Goal: Transaction & Acquisition: Purchase product/service

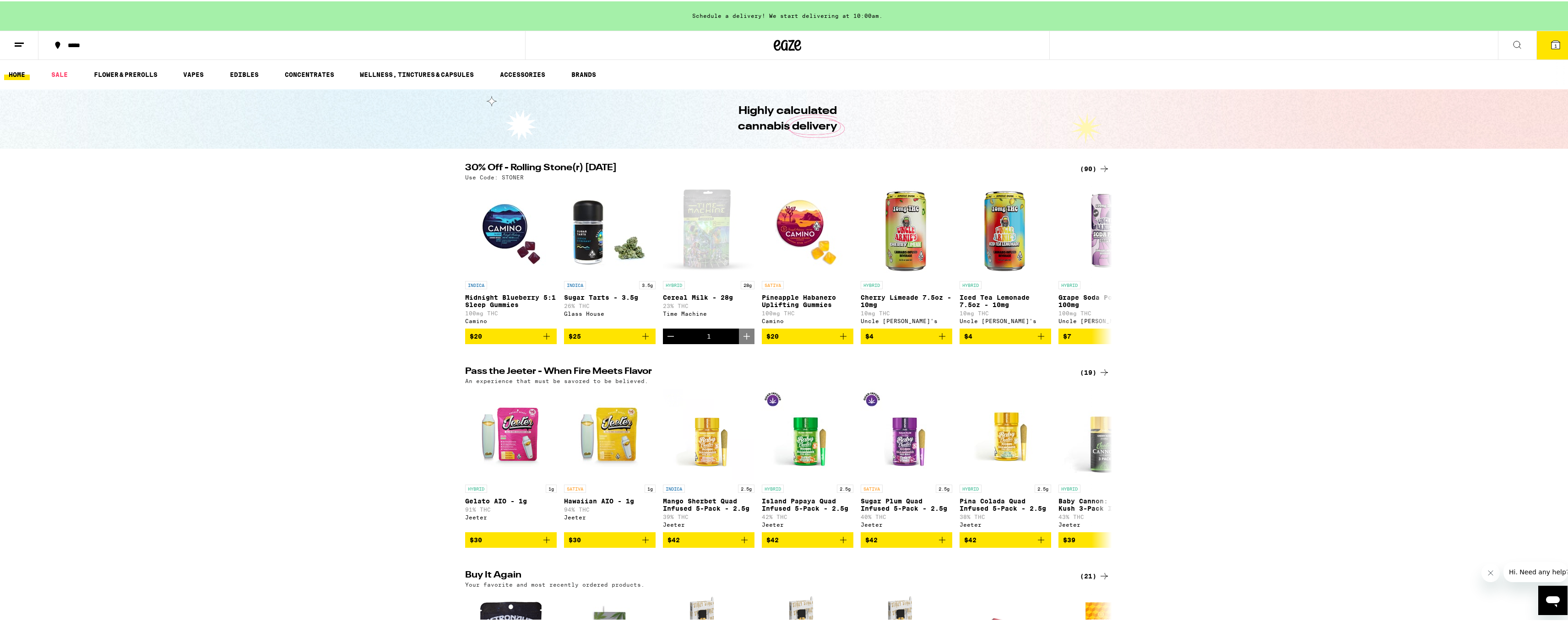
click at [1542, 45] on button "1" at bounding box center [1555, 44] width 39 height 28
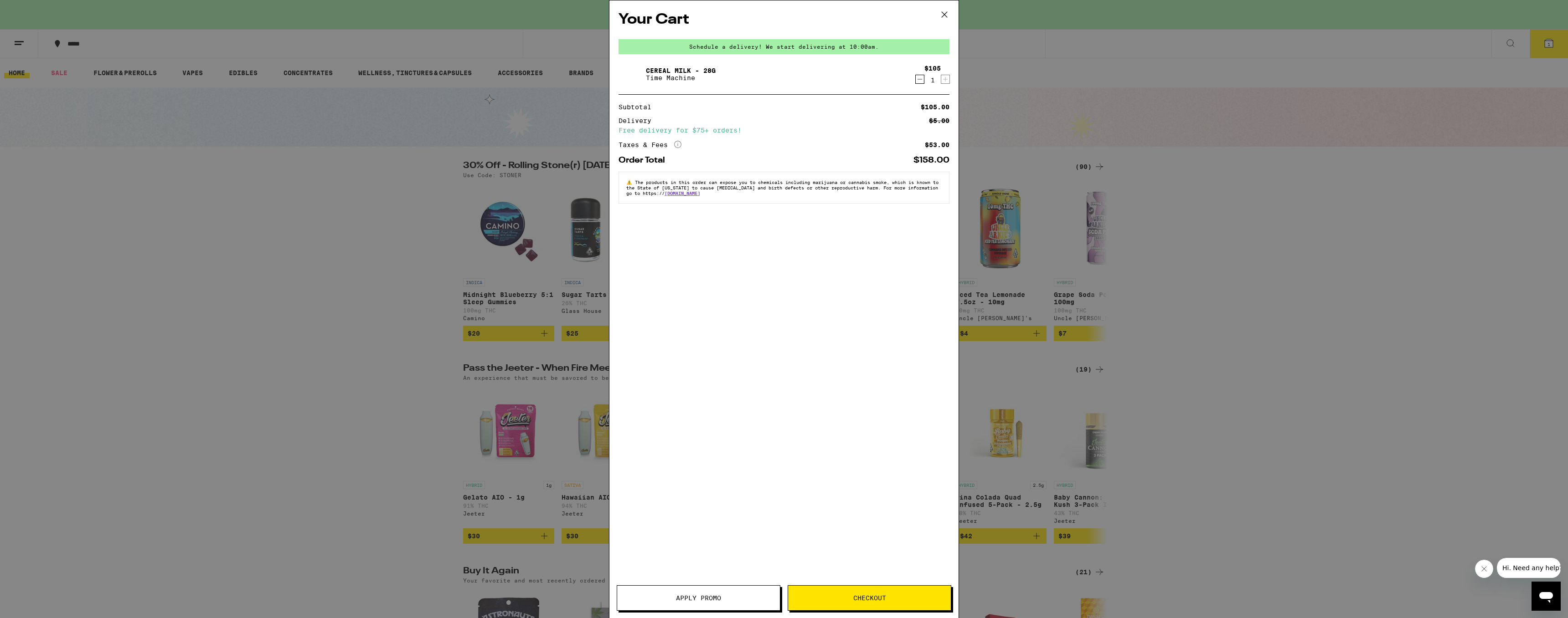
click at [1223, 340] on div "Your Cart Schedule a delivery! We start delivering at 10:00am. Cereal Milk - 28…" at bounding box center [784, 309] width 1568 height 618
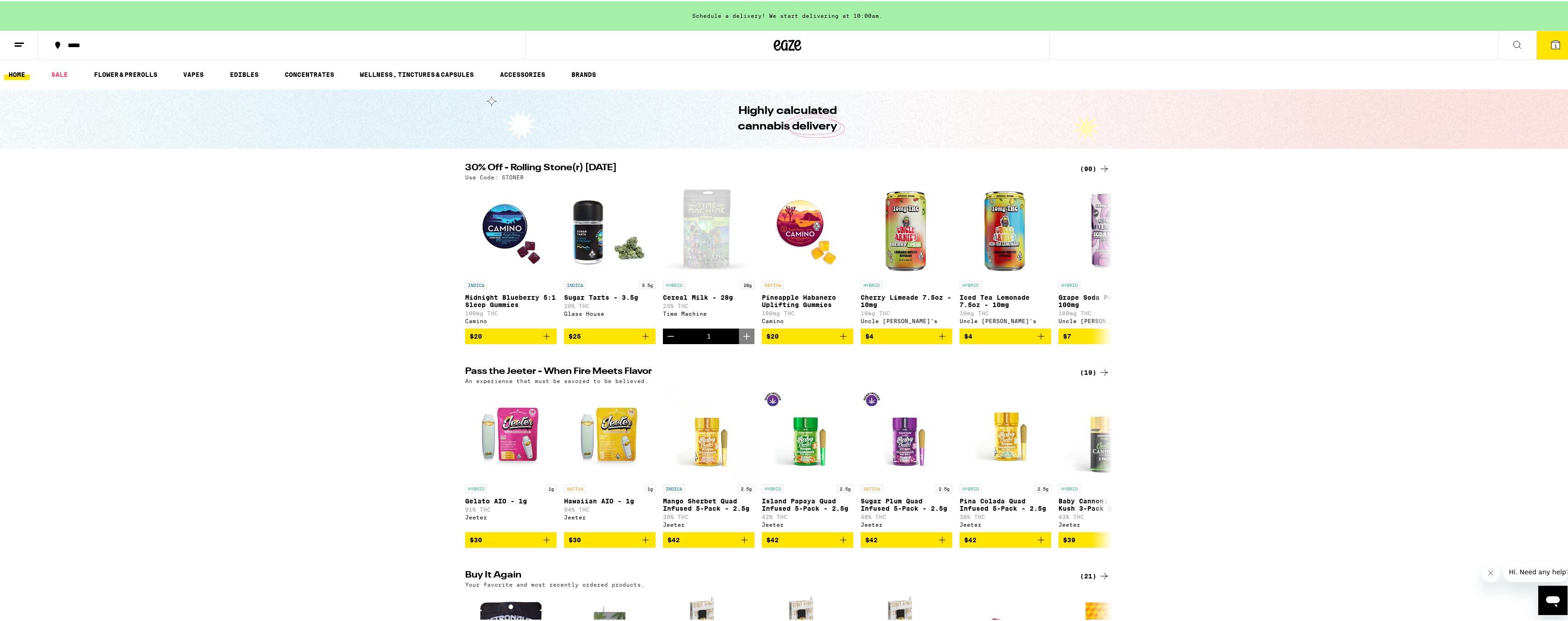
click at [513, 175] on p "Use Code: STONER" at bounding box center [495, 176] width 59 height 6
copy p "[PERSON_NAME]"
click at [1548, 37] on button "1" at bounding box center [1555, 44] width 39 height 28
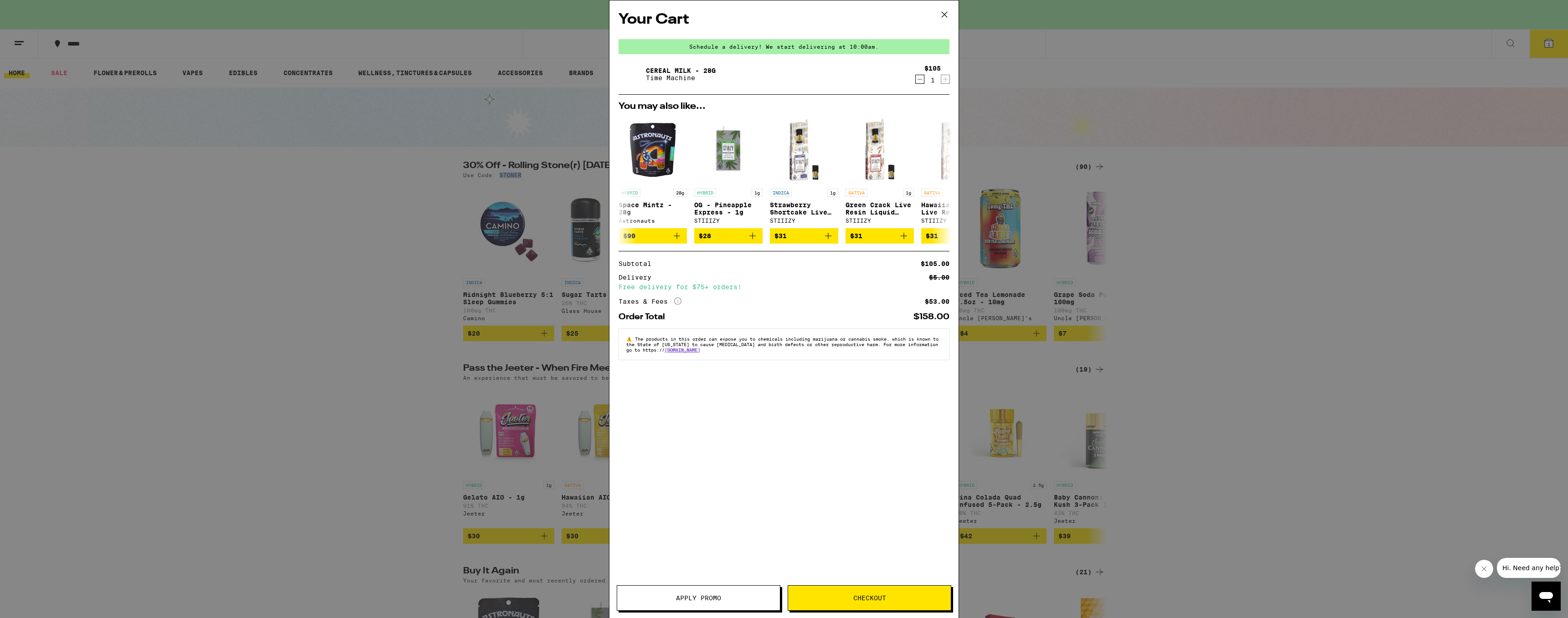
click at [719, 591] on button "Apply Promo" at bounding box center [698, 598] width 164 height 26
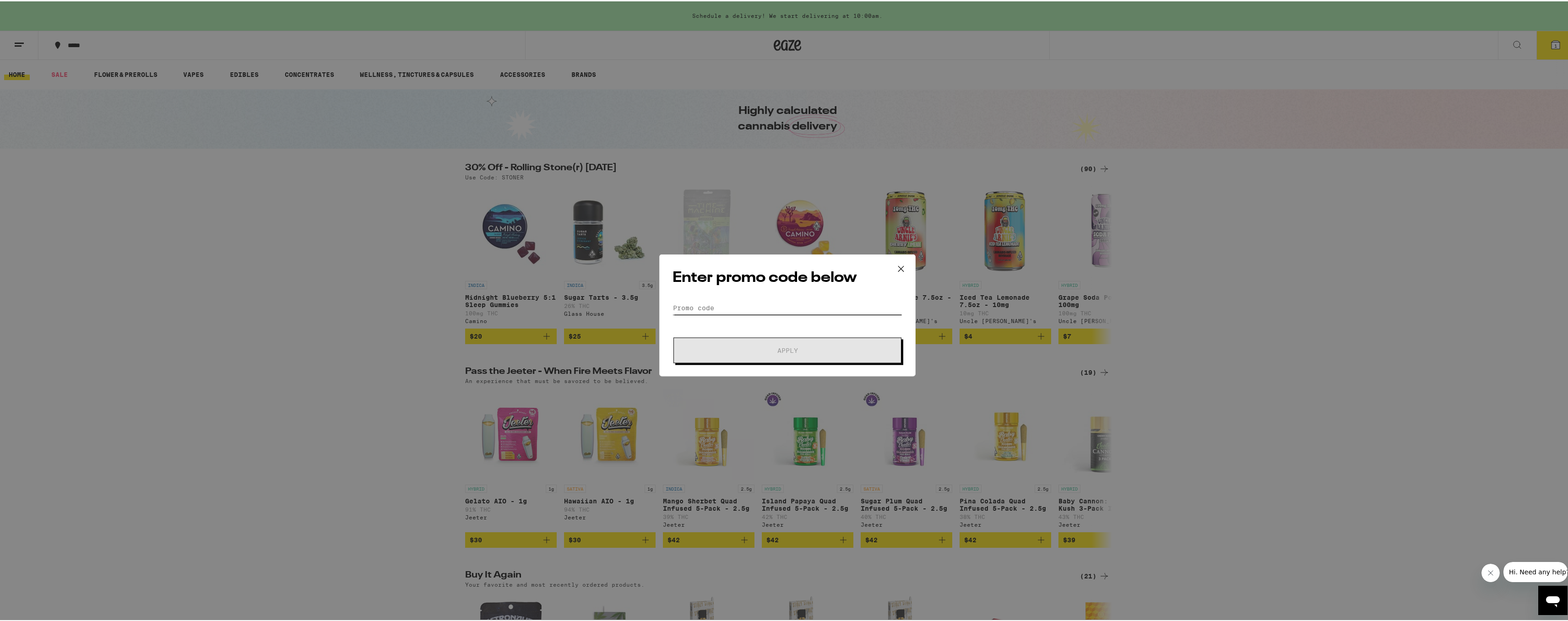
click at [740, 308] on input "Promo Code" at bounding box center [787, 303] width 230 height 13
paste input "[PERSON_NAME]"
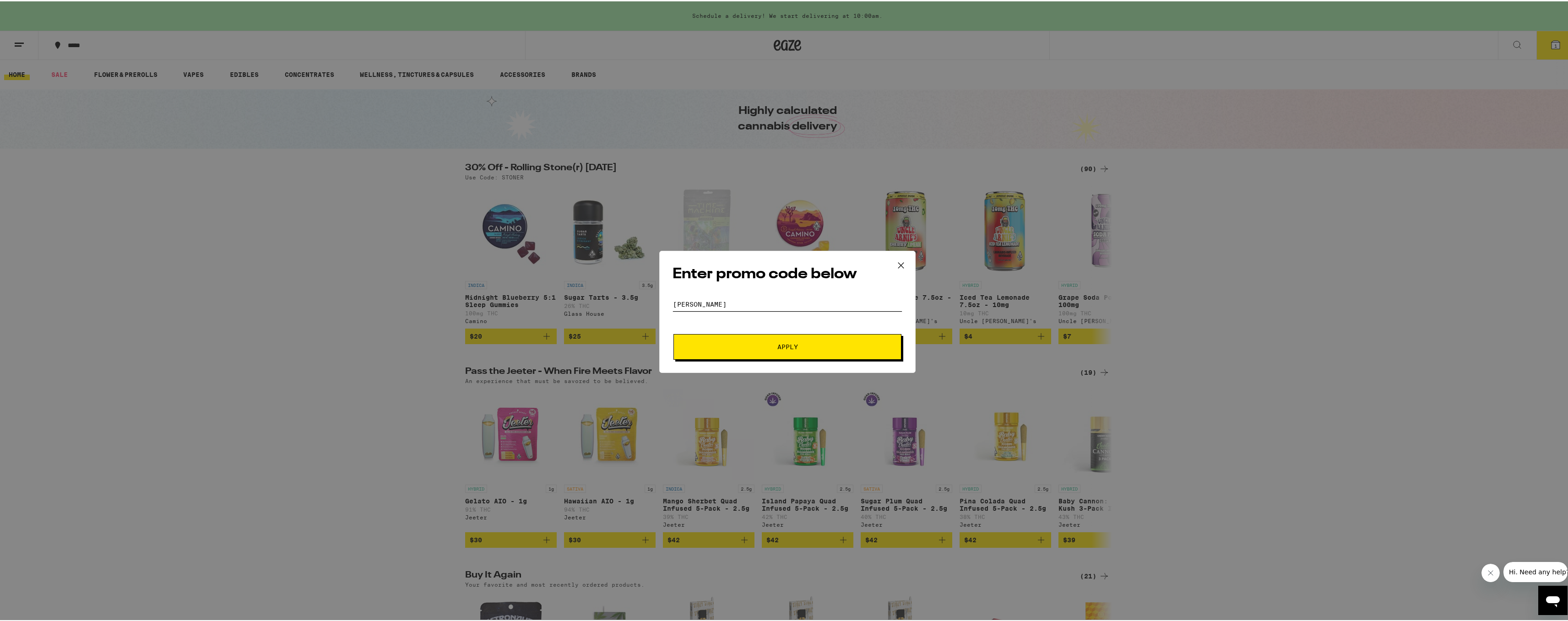
type input "[PERSON_NAME]"
click at [766, 345] on span "Apply" at bounding box center [787, 345] width 165 height 6
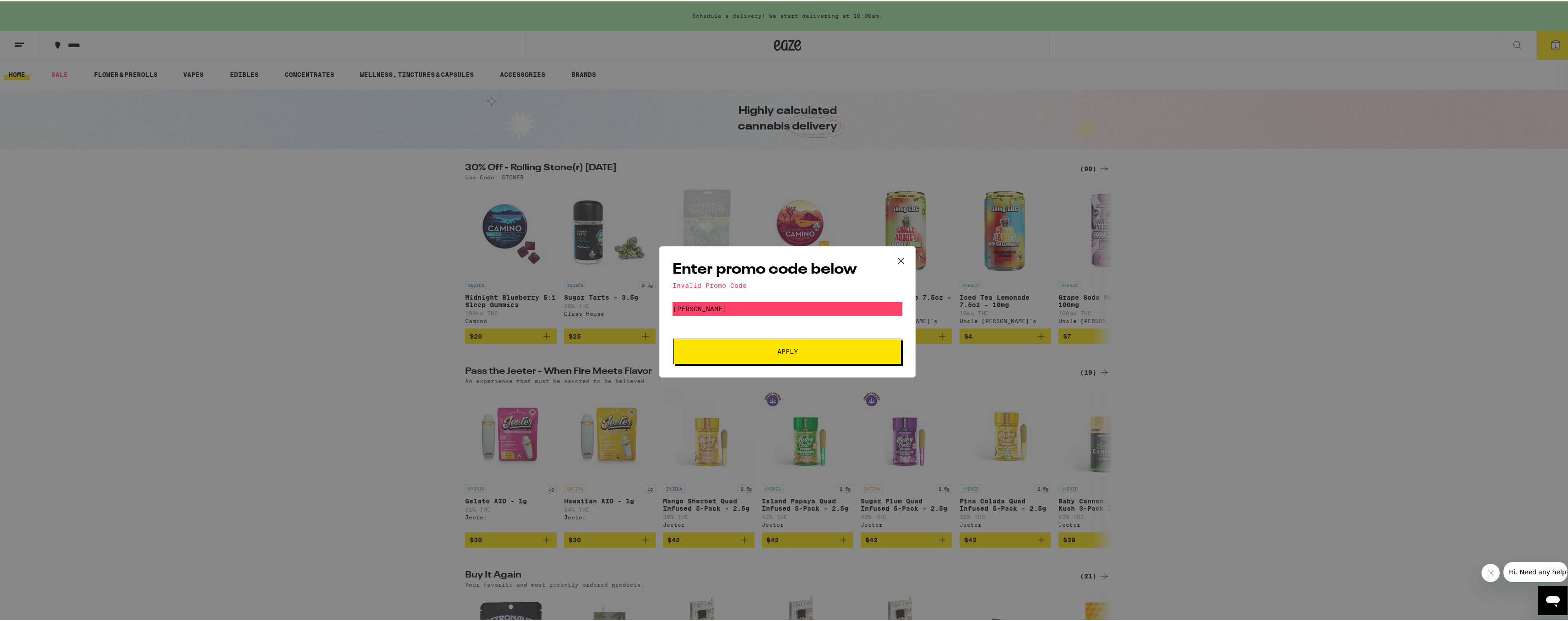
click at [897, 257] on icon at bounding box center [900, 259] width 13 height 13
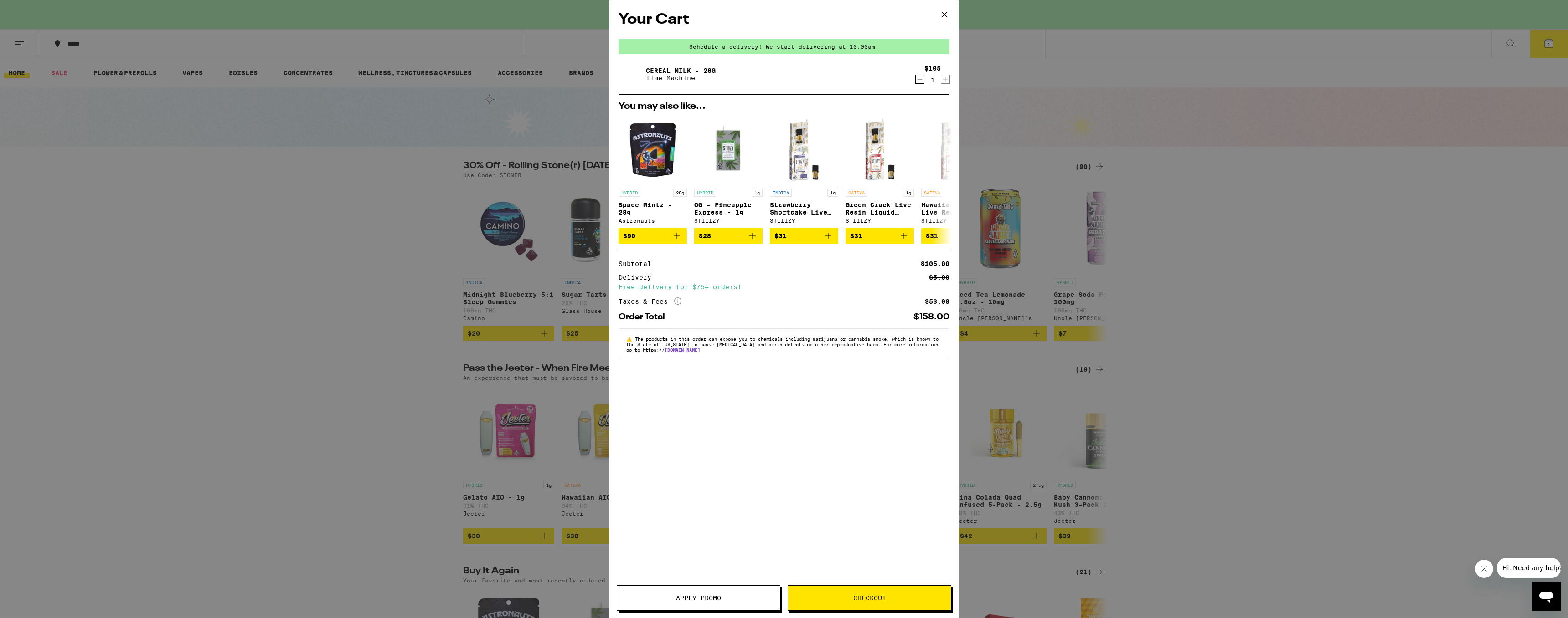
click at [943, 15] on icon at bounding box center [944, 15] width 13 height 13
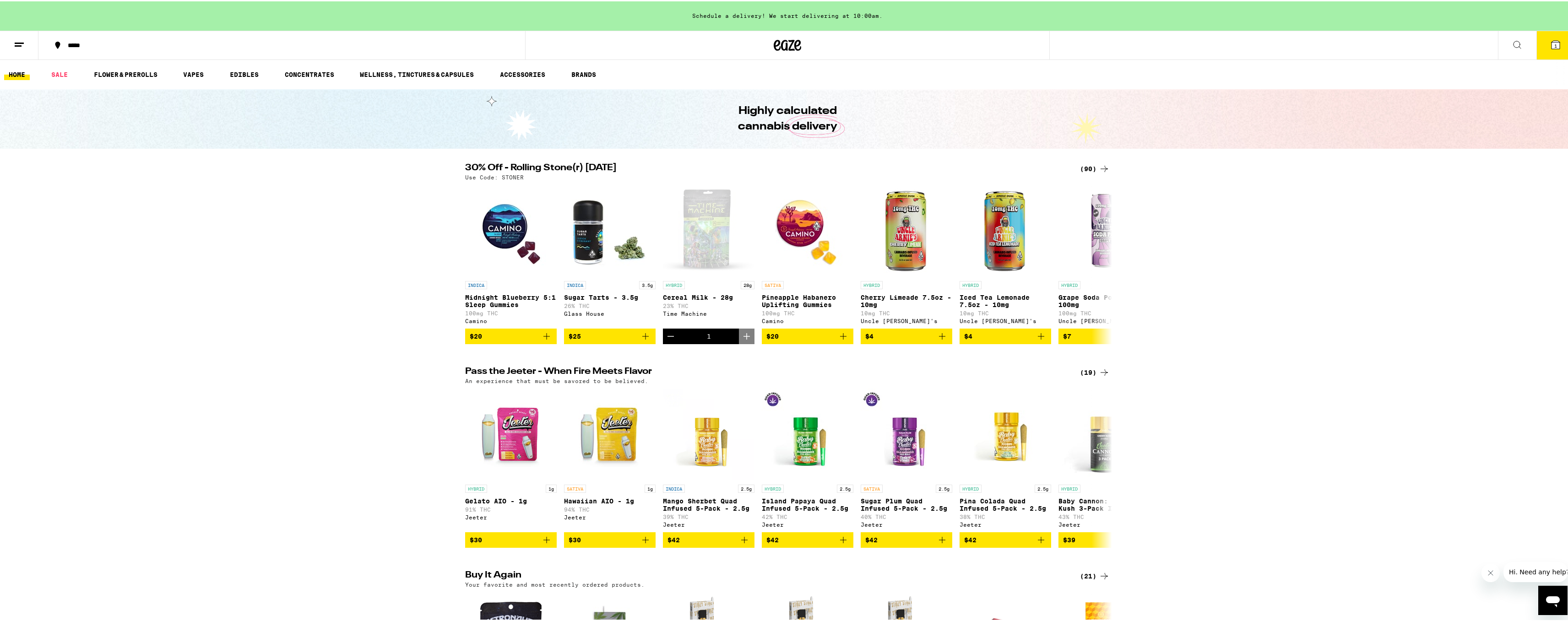
click at [68, 35] on button "*****" at bounding box center [282, 43] width 487 height 28
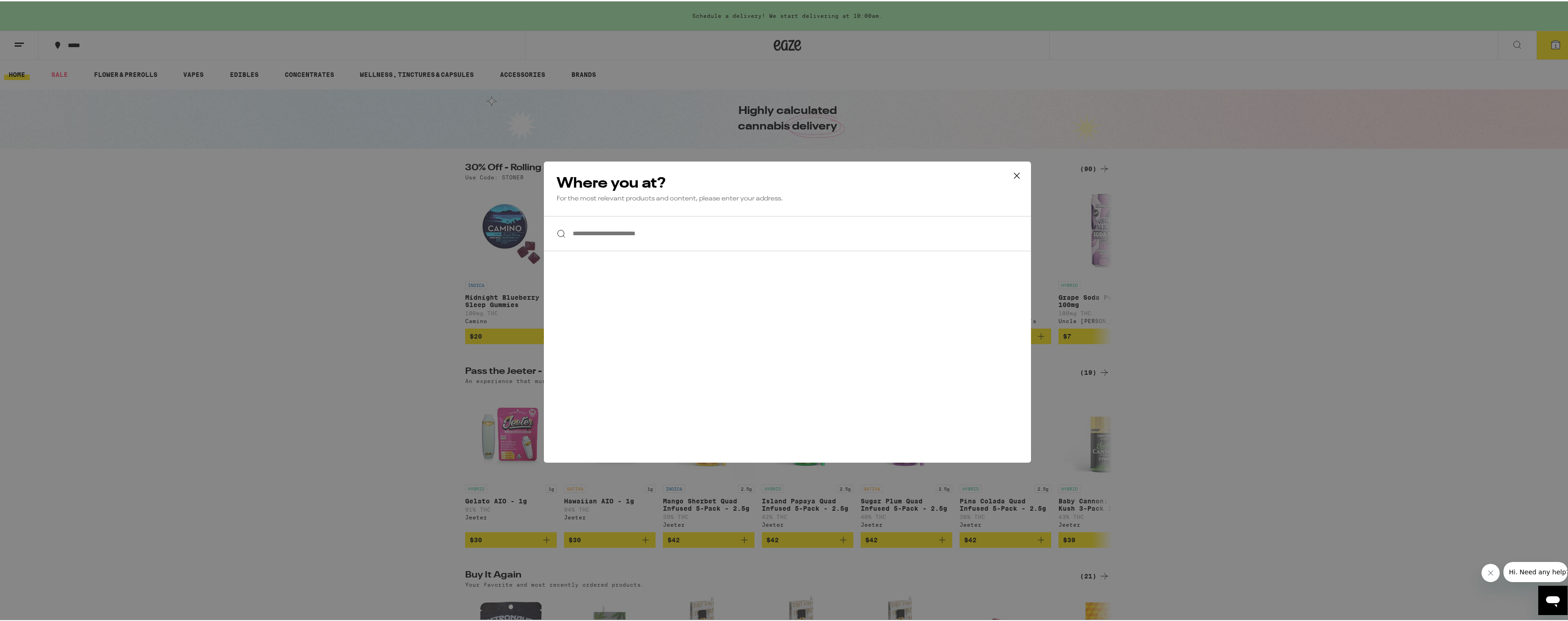
click at [743, 236] on input "**********" at bounding box center [787, 232] width 487 height 35
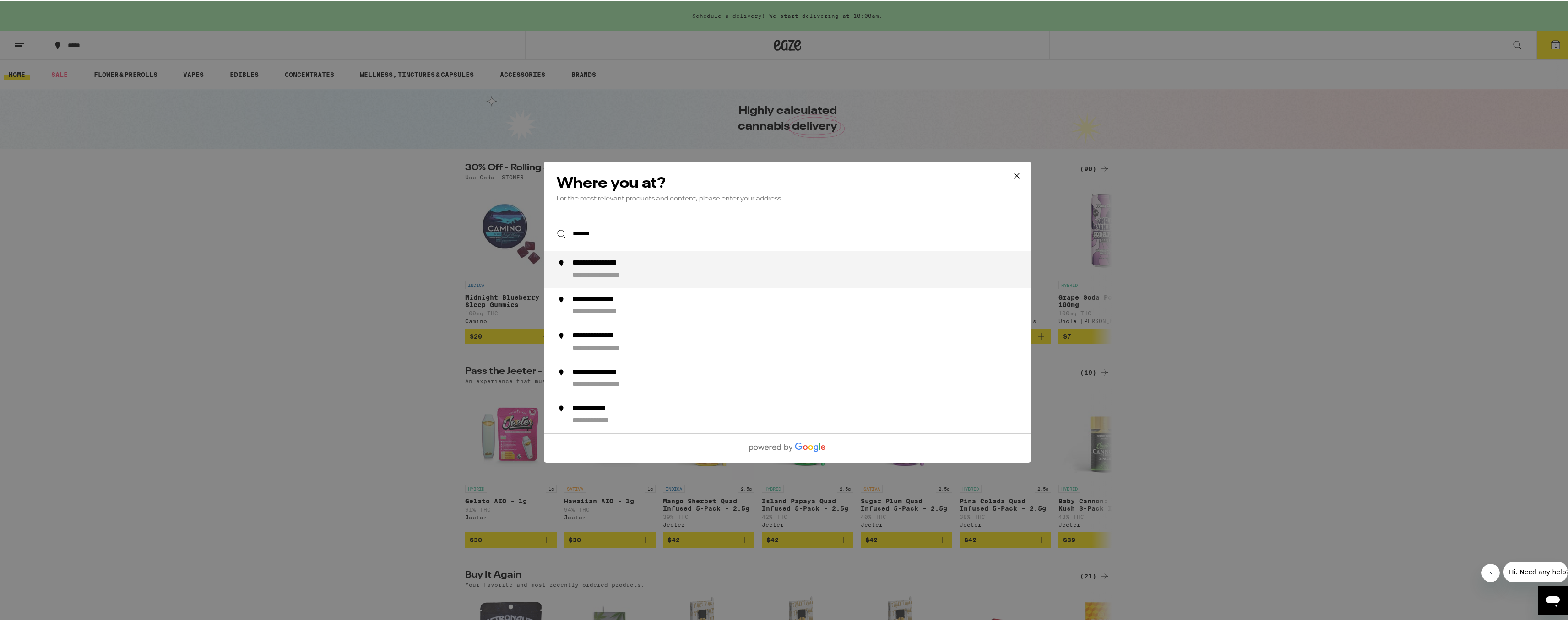
click at [674, 273] on div "**********" at bounding box center [806, 268] width 467 height 22
type input "**********"
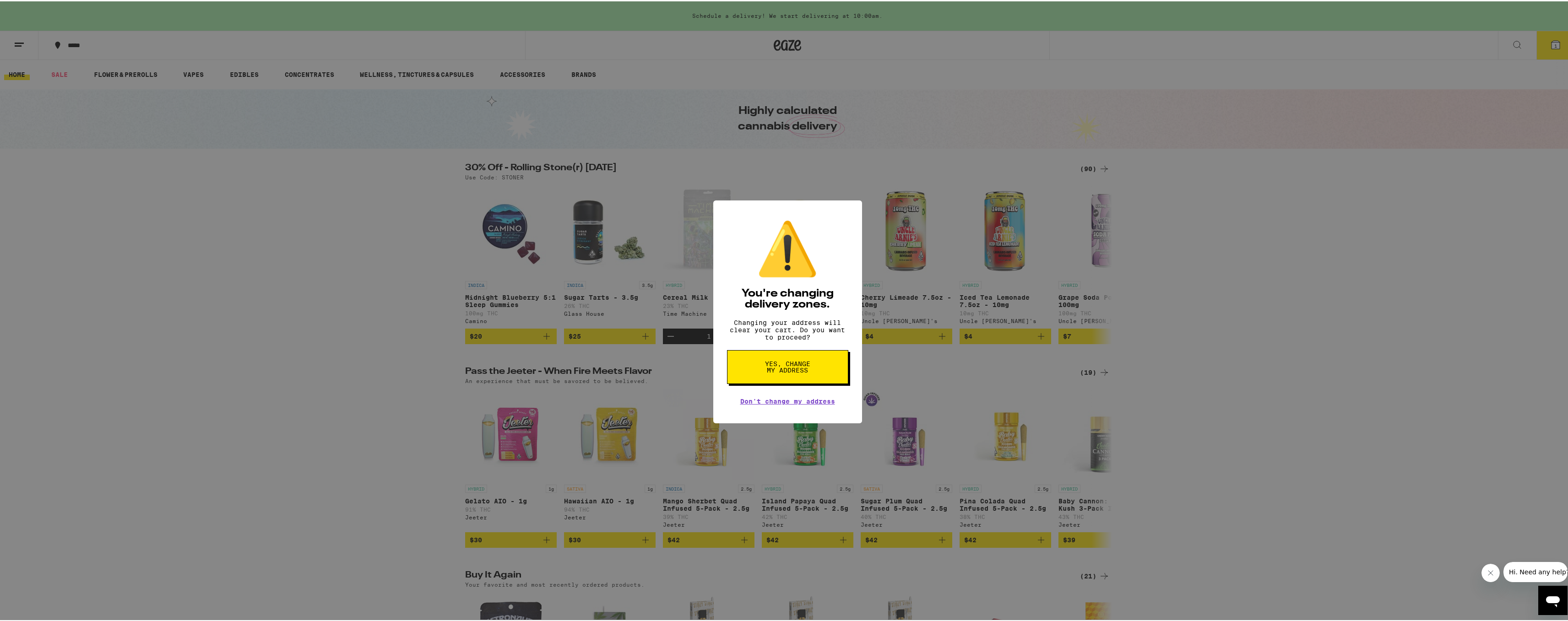
click at [808, 378] on button "Yes, change my address" at bounding box center [787, 366] width 121 height 34
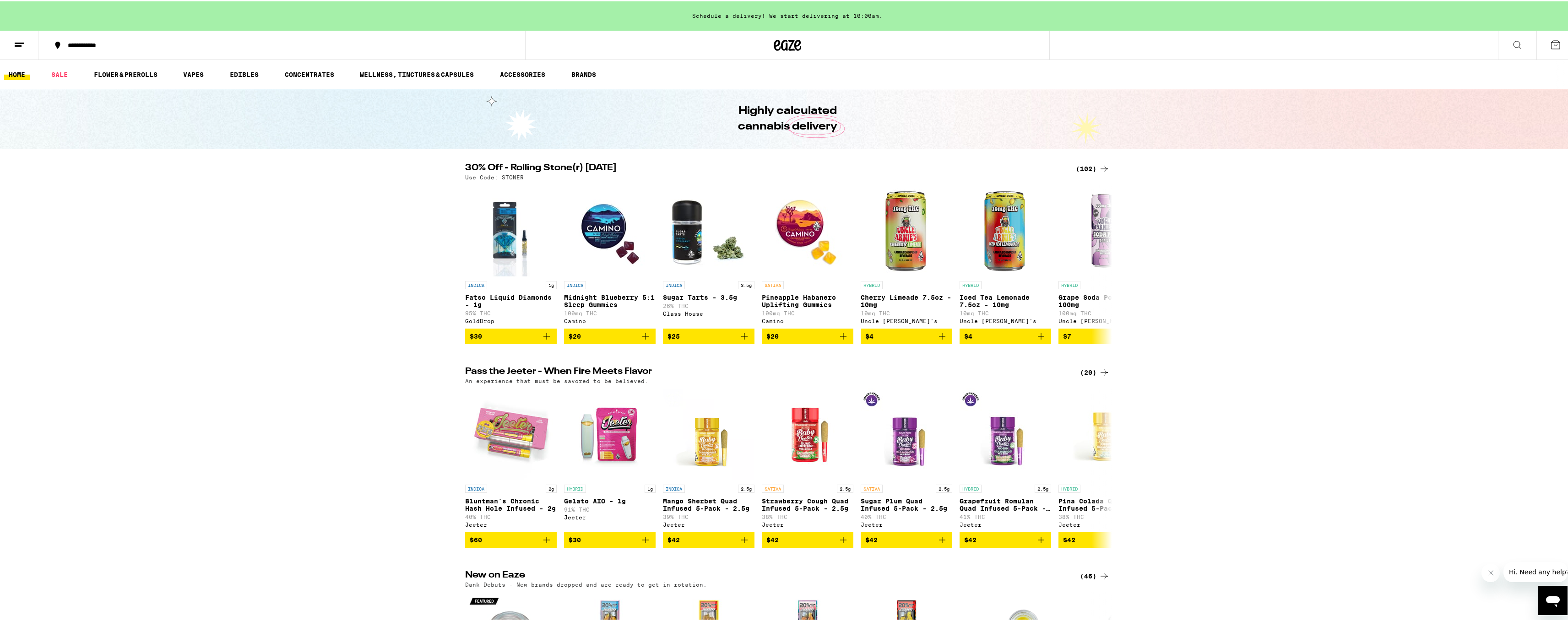
click at [1086, 169] on div "(102)" at bounding box center [1092, 167] width 34 height 11
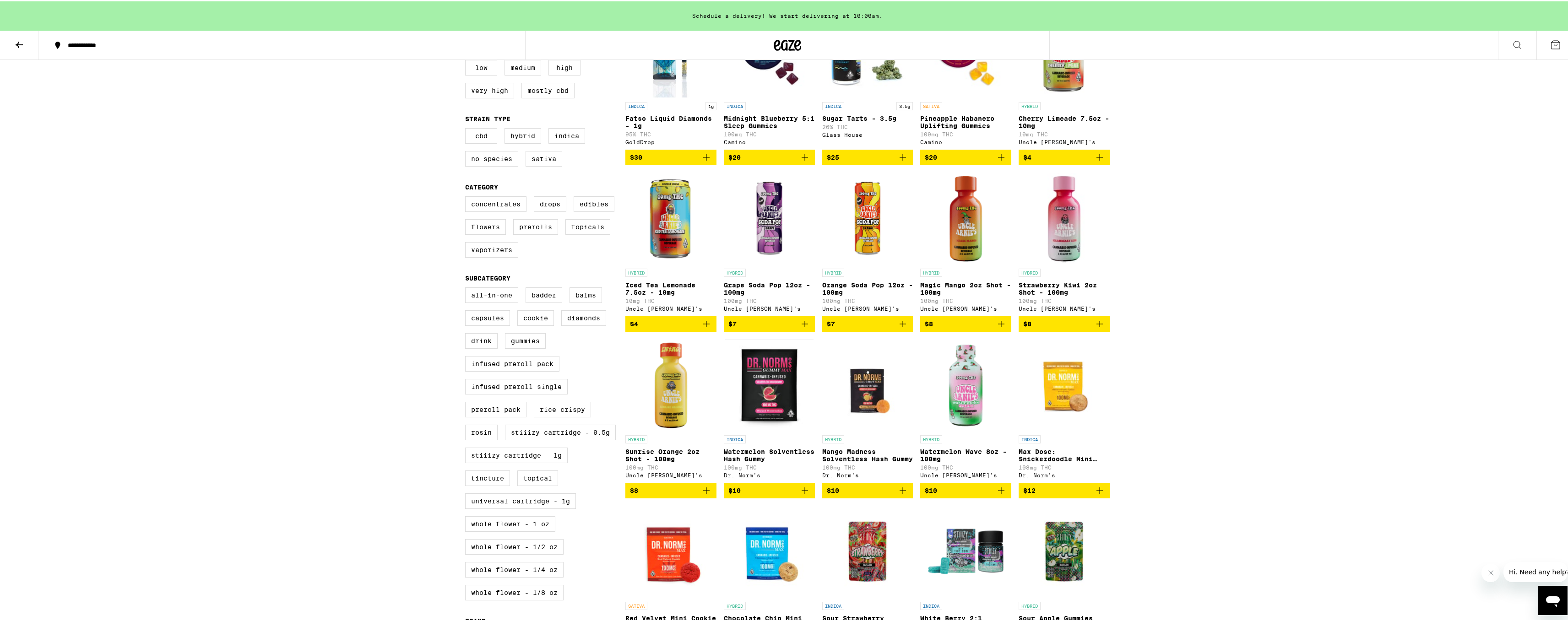
scroll to position [229, 0]
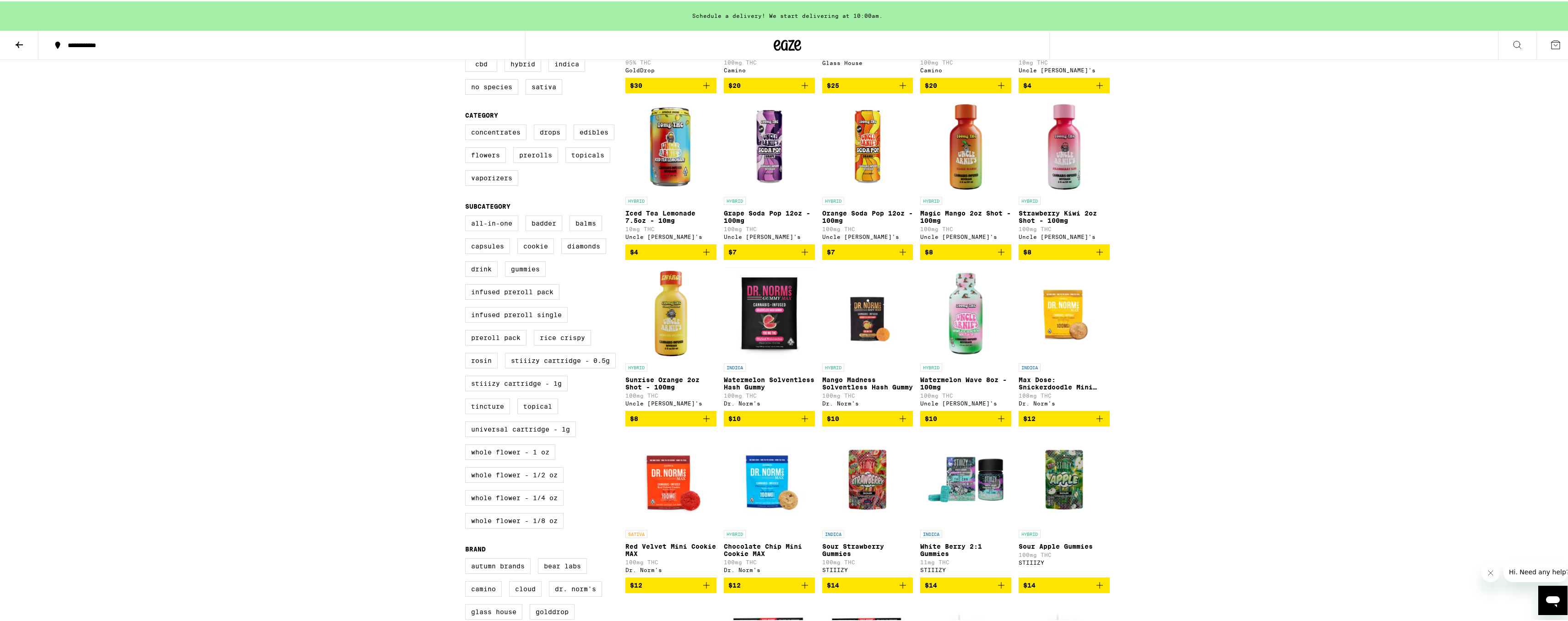
click at [526, 461] on div "All-In-One Badder Balms Capsules Cookie Diamonds Drink Gummies Infused Preroll …" at bounding box center [545, 374] width 160 height 320
click at [526, 458] on label "Whole Flower - 1 oz" at bounding box center [510, 450] width 90 height 15
click at [468, 216] on input "Whole Flower - 1 oz" at bounding box center [467, 216] width 1 height 1
checkbox input "true"
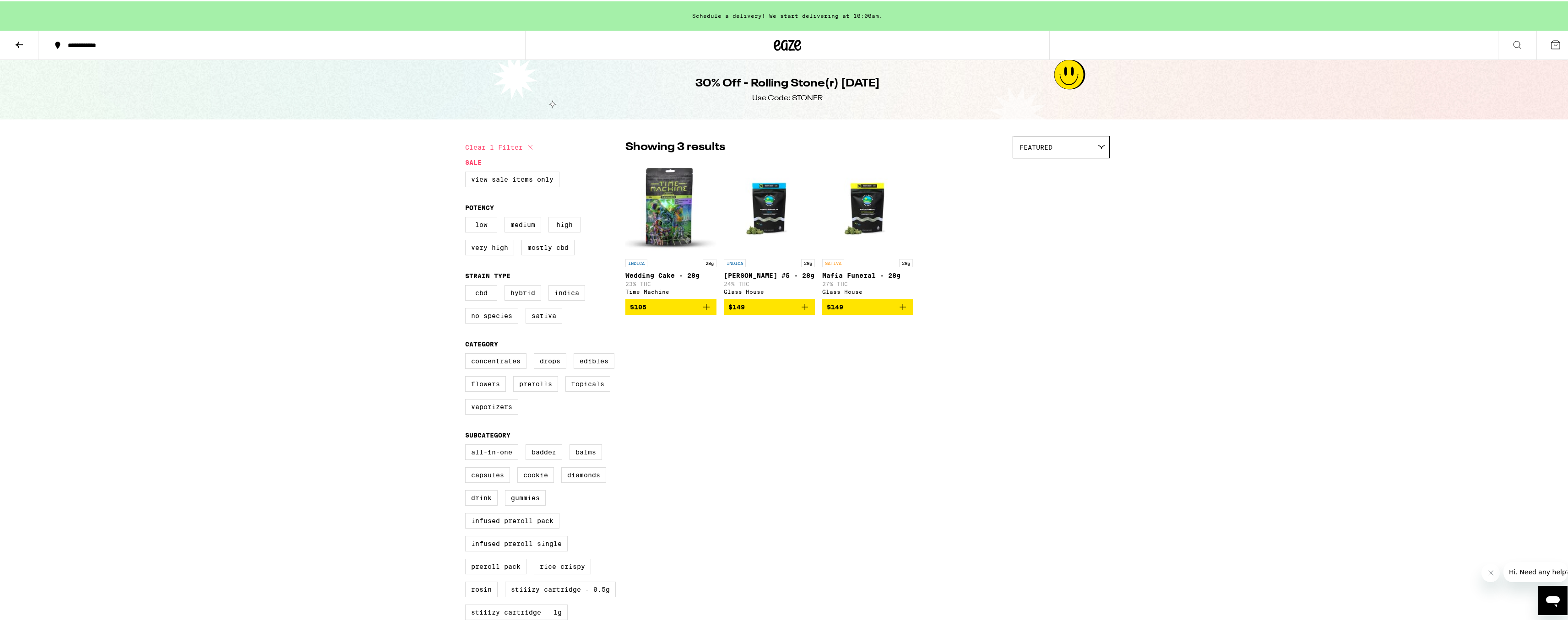
click at [710, 314] on button "$105" at bounding box center [671, 305] width 91 height 15
click at [1545, 37] on button "1" at bounding box center [1555, 44] width 39 height 28
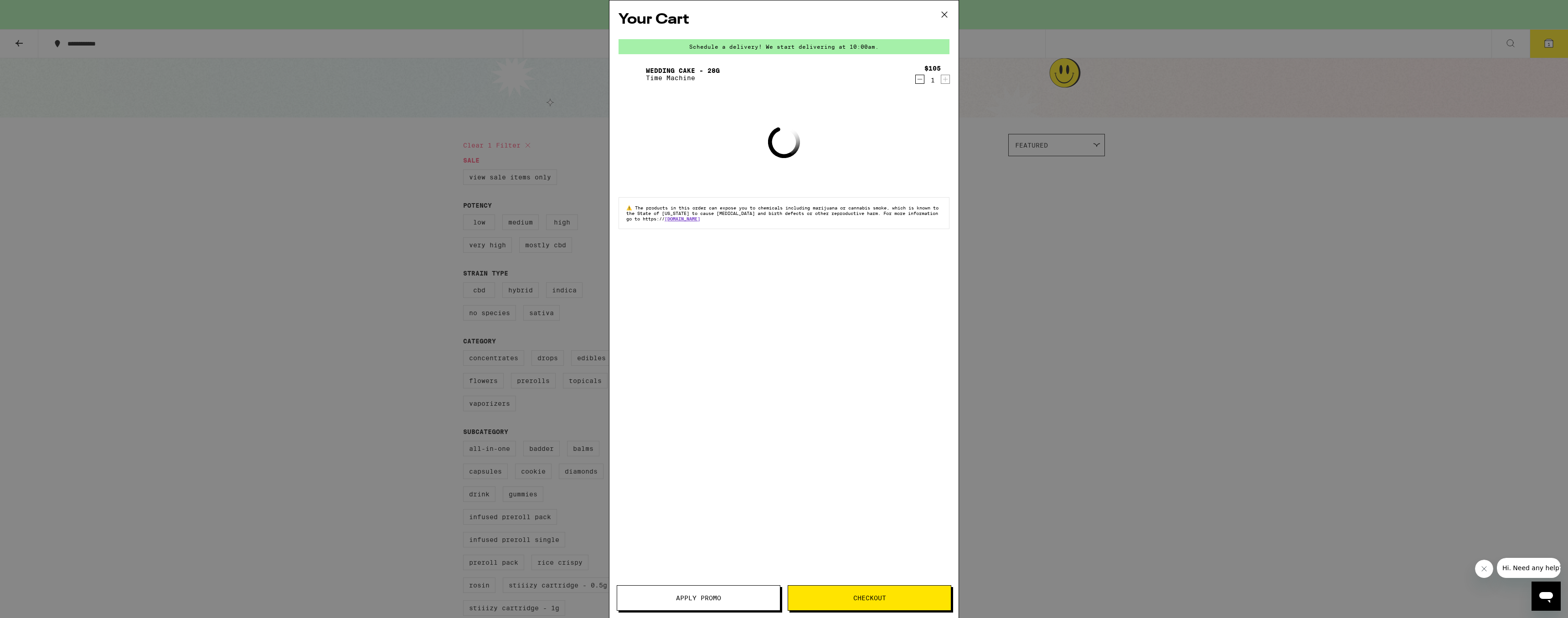
click at [1131, 320] on div "Your Cart Schedule a delivery! We start delivering at 10:00am. Wedding Cake - 2…" at bounding box center [784, 309] width 1568 height 618
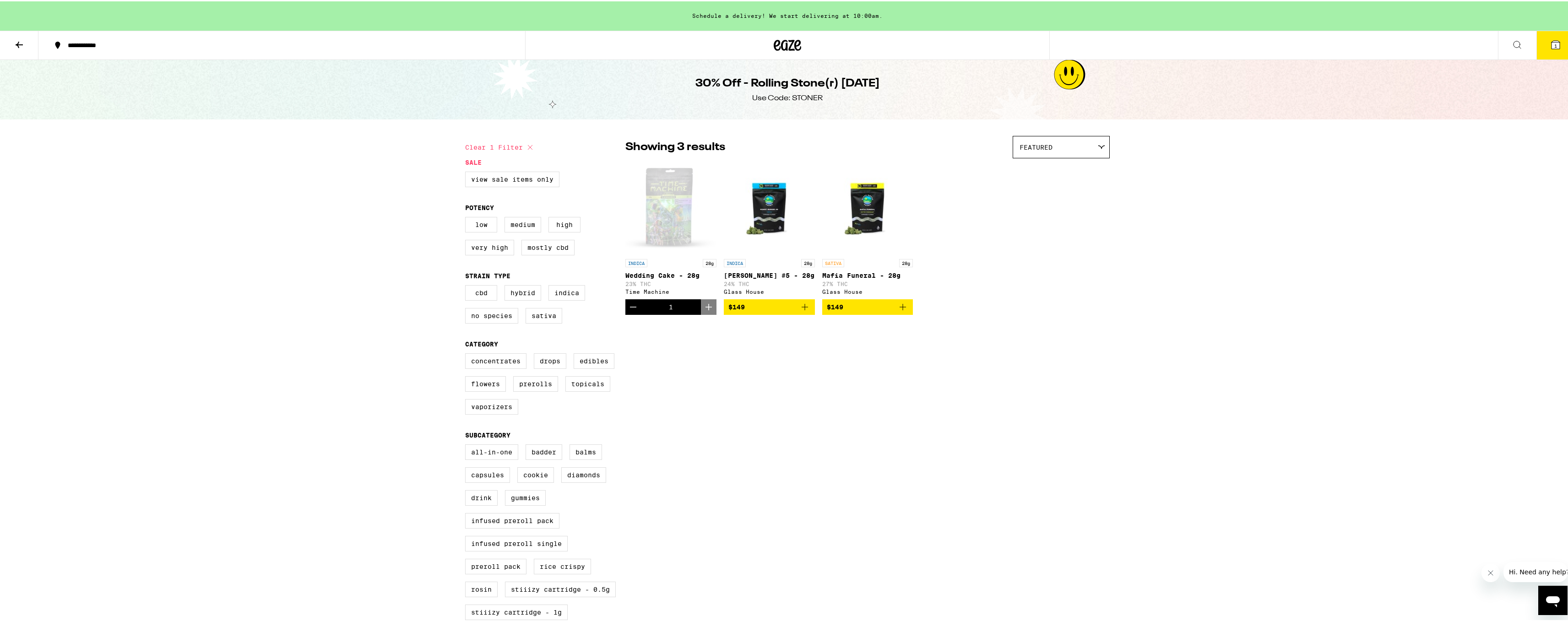
click at [797, 101] on div "Use Code: STONER" at bounding box center [787, 97] width 70 height 10
copy div "[PERSON_NAME]"
click at [1537, 39] on button "1" at bounding box center [1555, 44] width 39 height 28
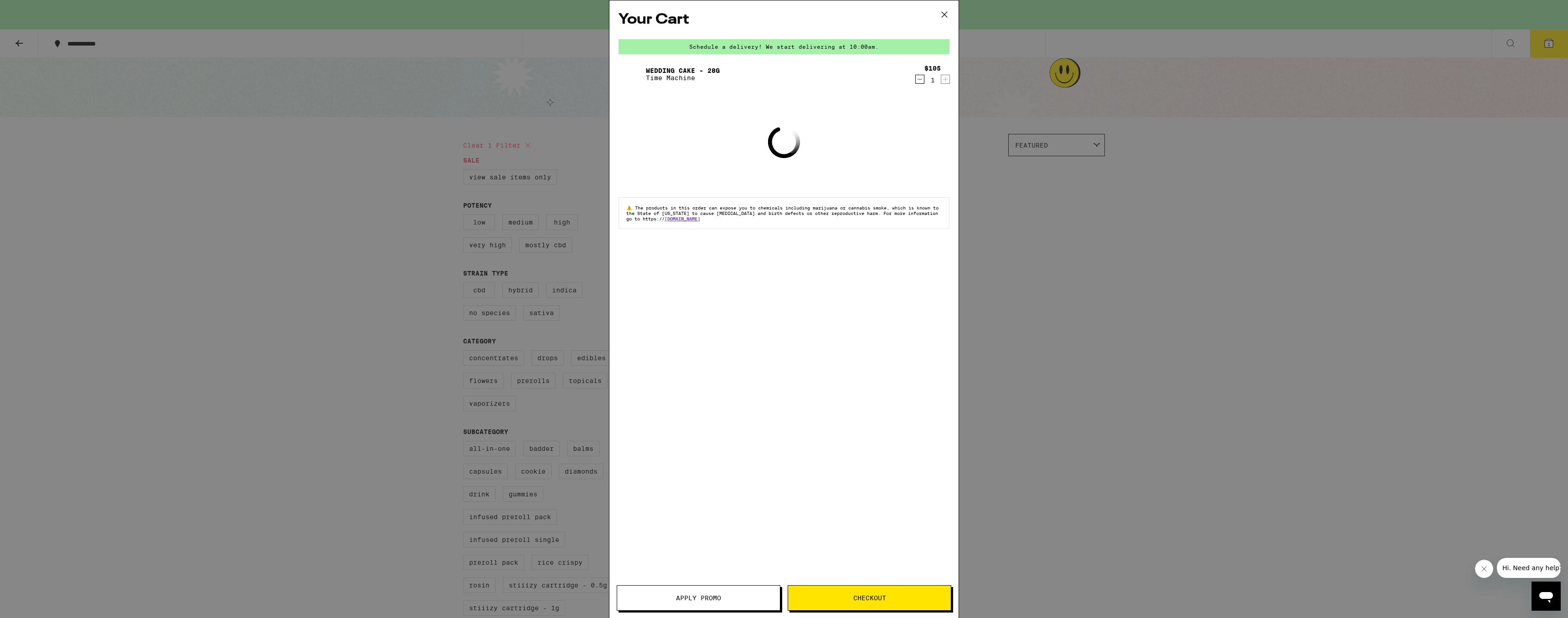
click at [723, 592] on button "Apply Promo" at bounding box center [698, 598] width 164 height 26
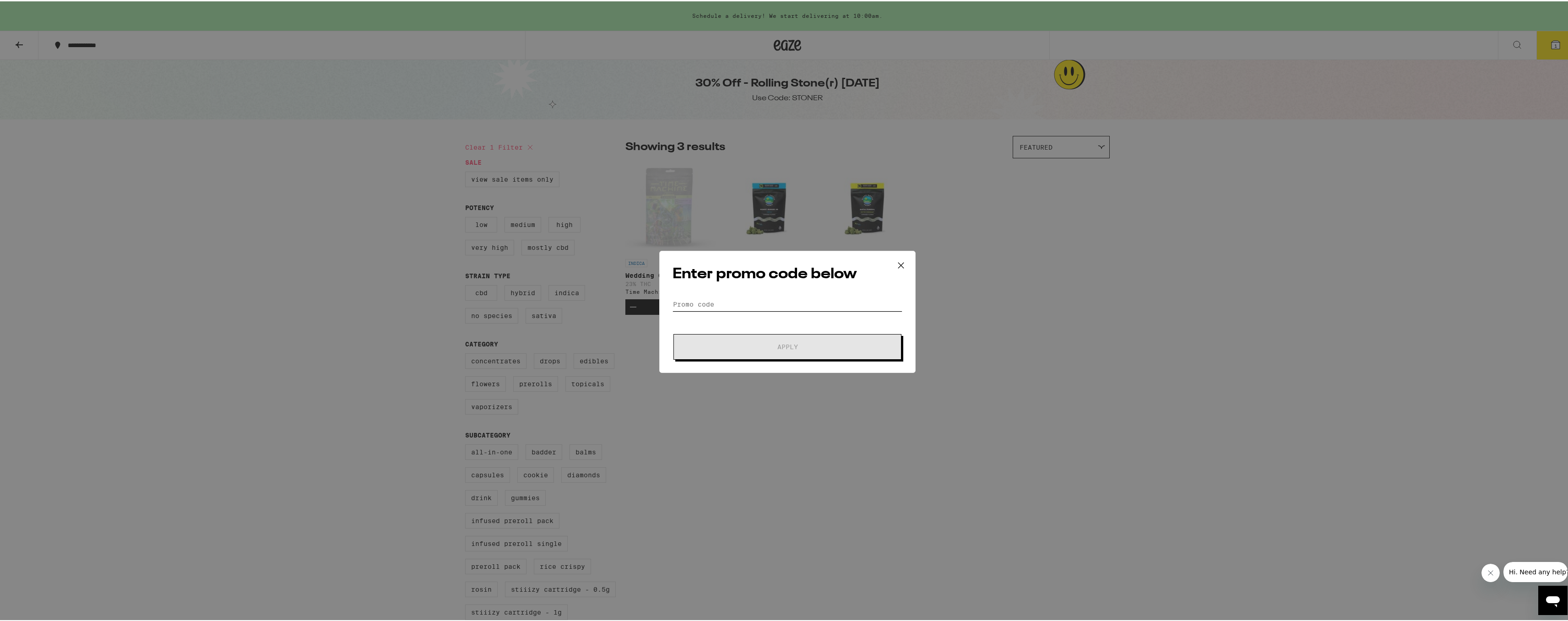
click at [770, 308] on input "Promo Code" at bounding box center [787, 303] width 230 height 13
paste input "[PERSON_NAME]"
type input "[PERSON_NAME]"
click at [771, 340] on button "Apply" at bounding box center [787, 345] width 228 height 26
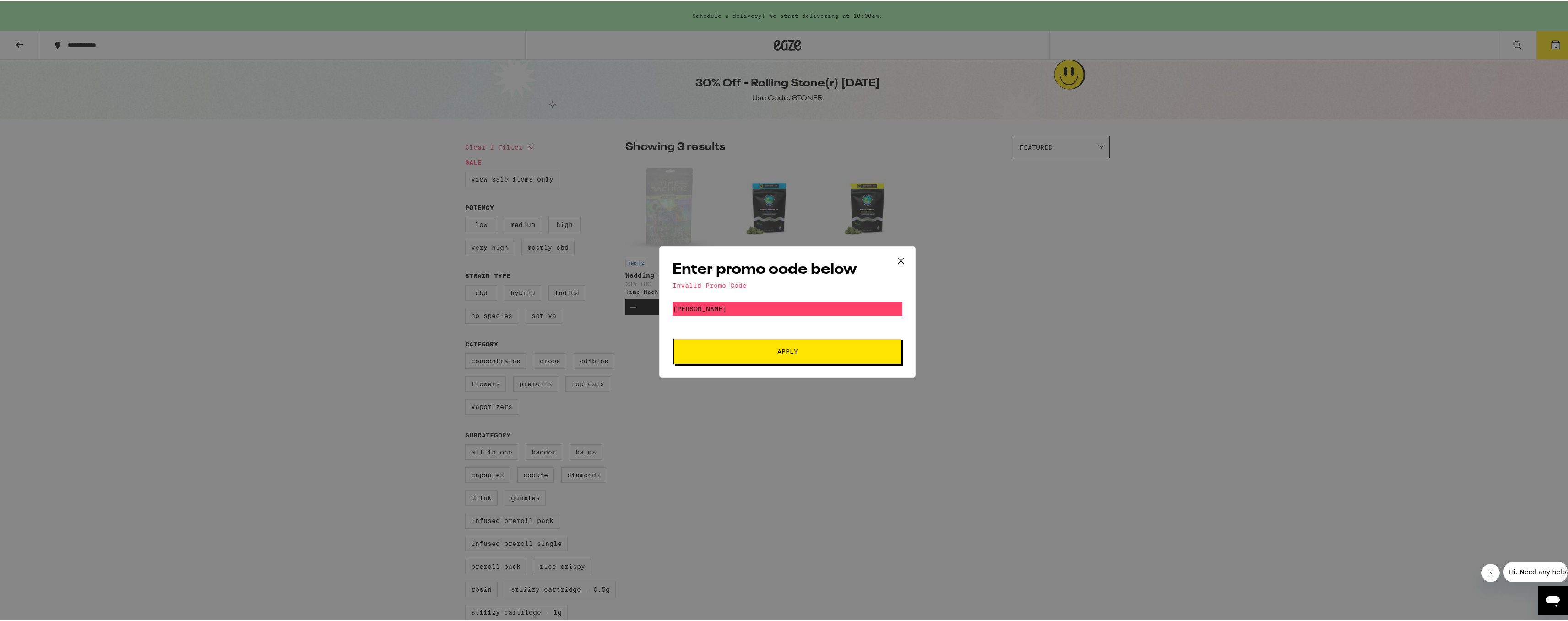
click at [1029, 274] on div "Enter promo code below Invalid Promo Code Promo Code [PERSON_NAME] Apply" at bounding box center [787, 310] width 1575 height 621
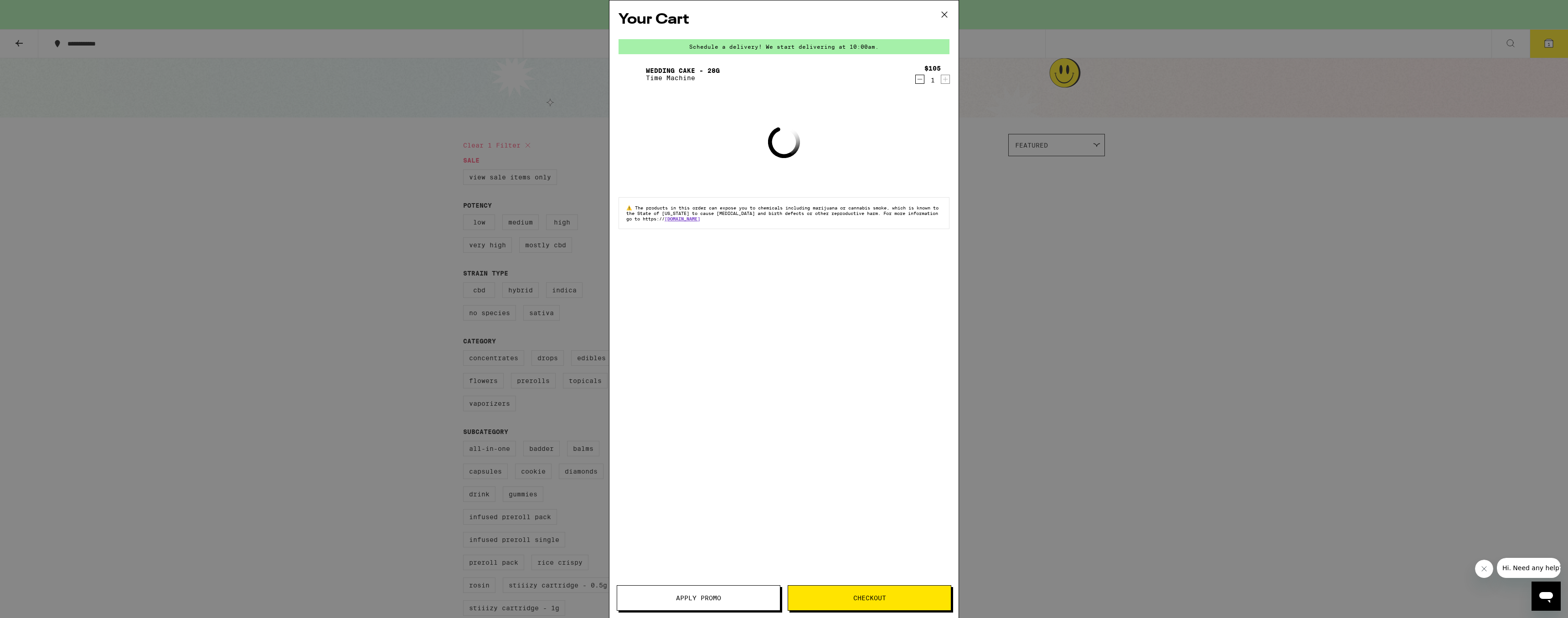
click at [1155, 234] on div "Your Cart Schedule a delivery! We start delivering at 10:00am. Wedding Cake - 2…" at bounding box center [784, 309] width 1568 height 618
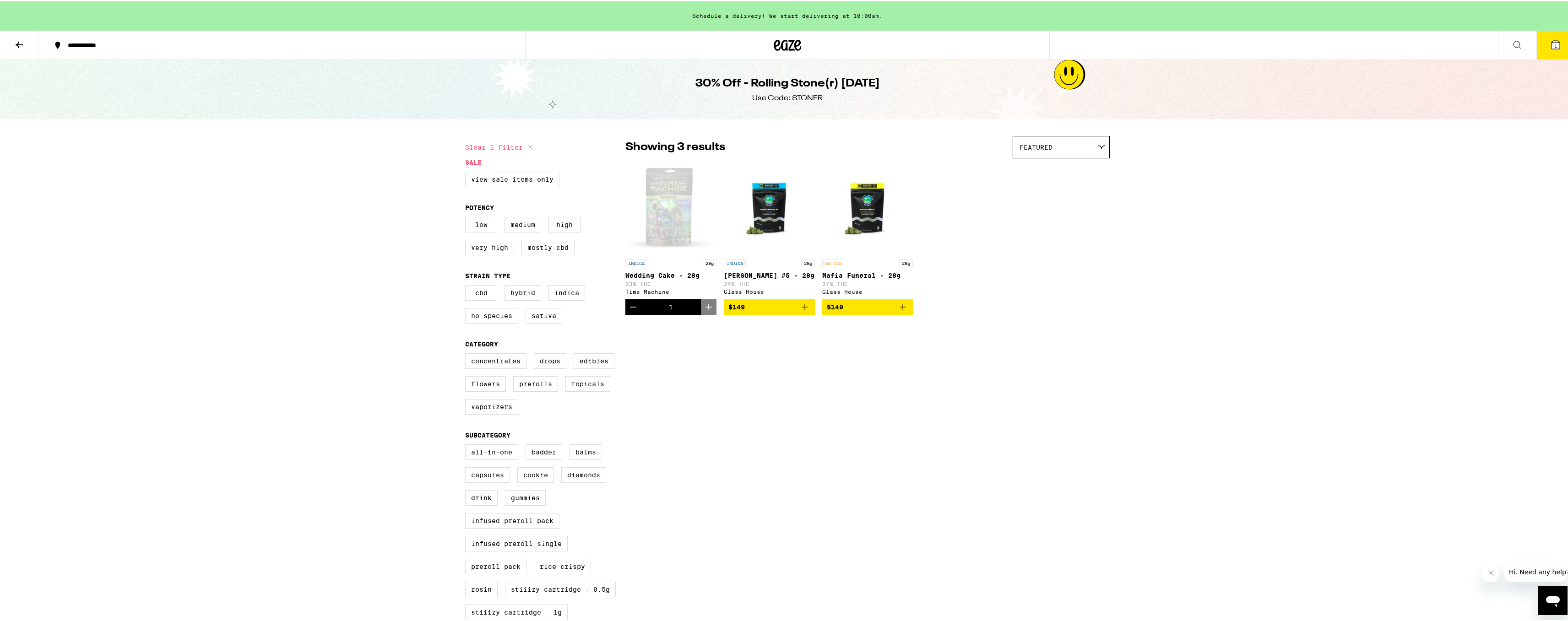
click at [1538, 40] on button "1" at bounding box center [1555, 44] width 39 height 28
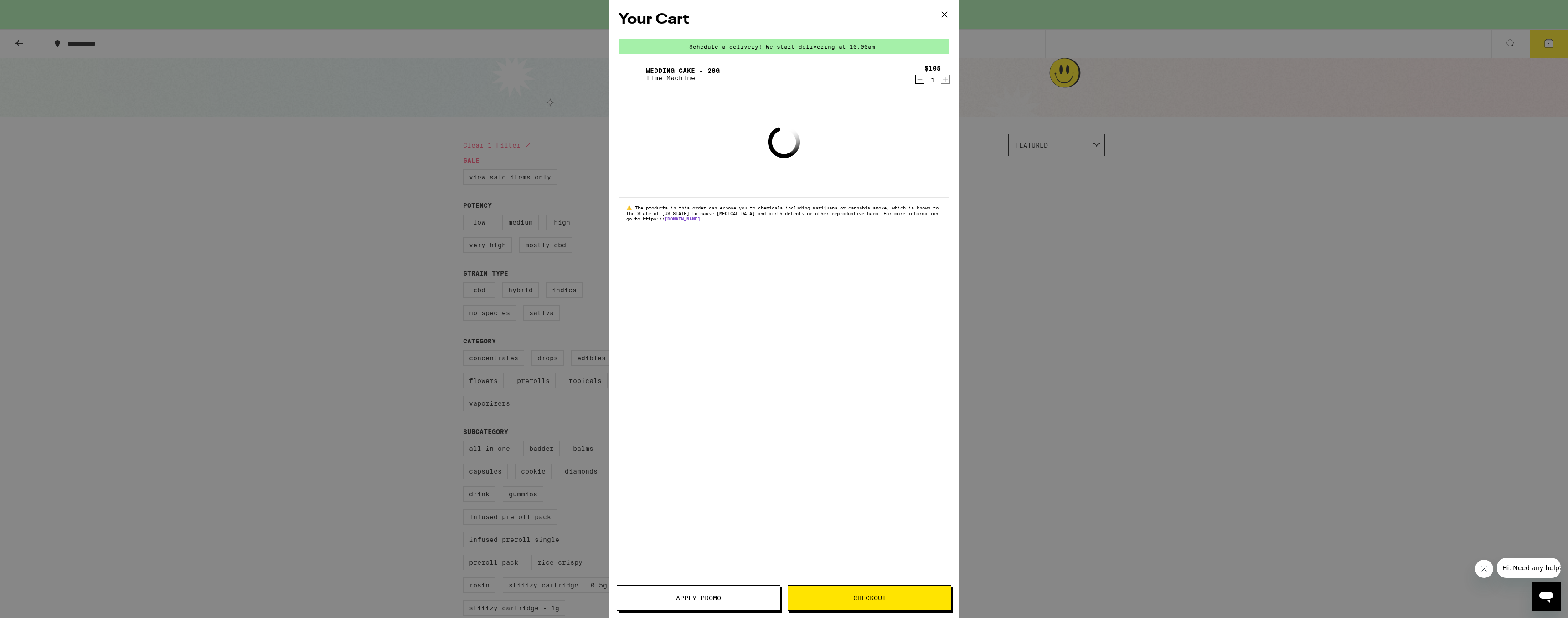
click at [880, 585] on div "Your Cart Schedule a delivery! We start delivering at 10:00am. Wedding Cake - 2…" at bounding box center [784, 296] width 349 height 590
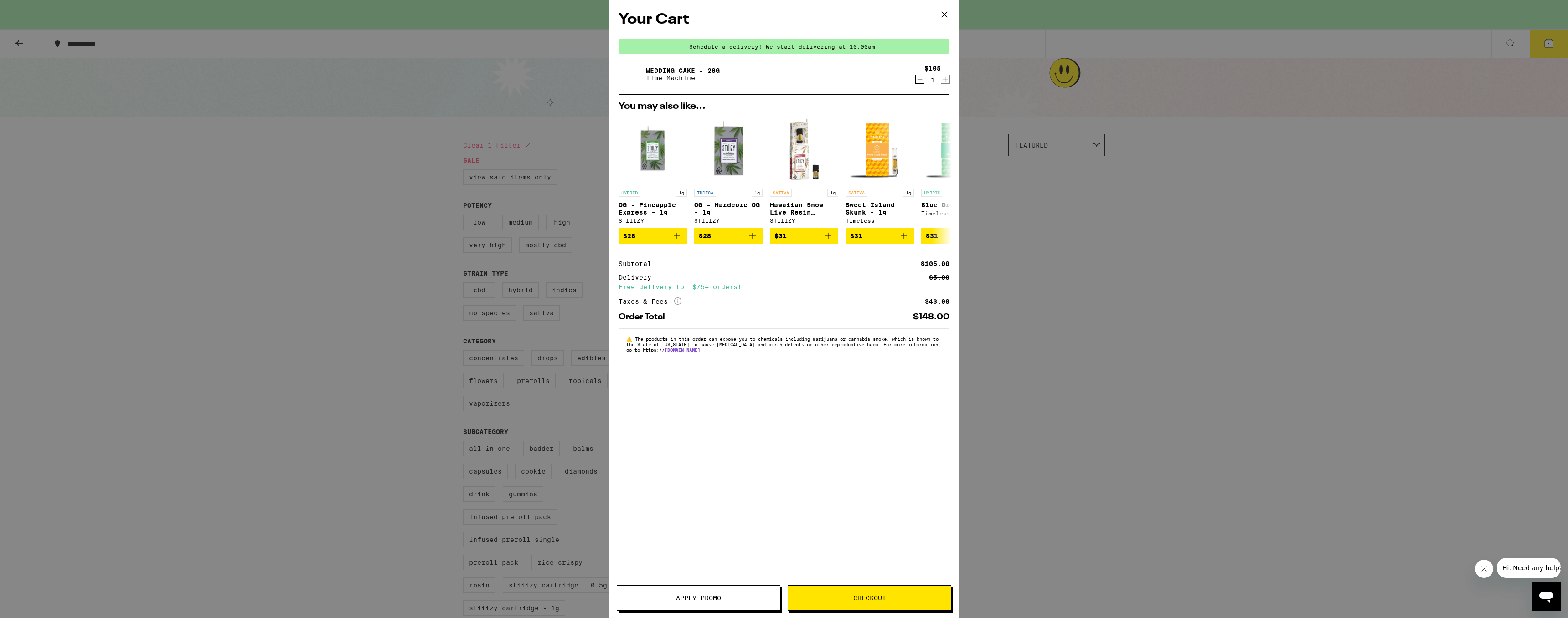
click at [878, 590] on button "Checkout" at bounding box center [869, 598] width 164 height 26
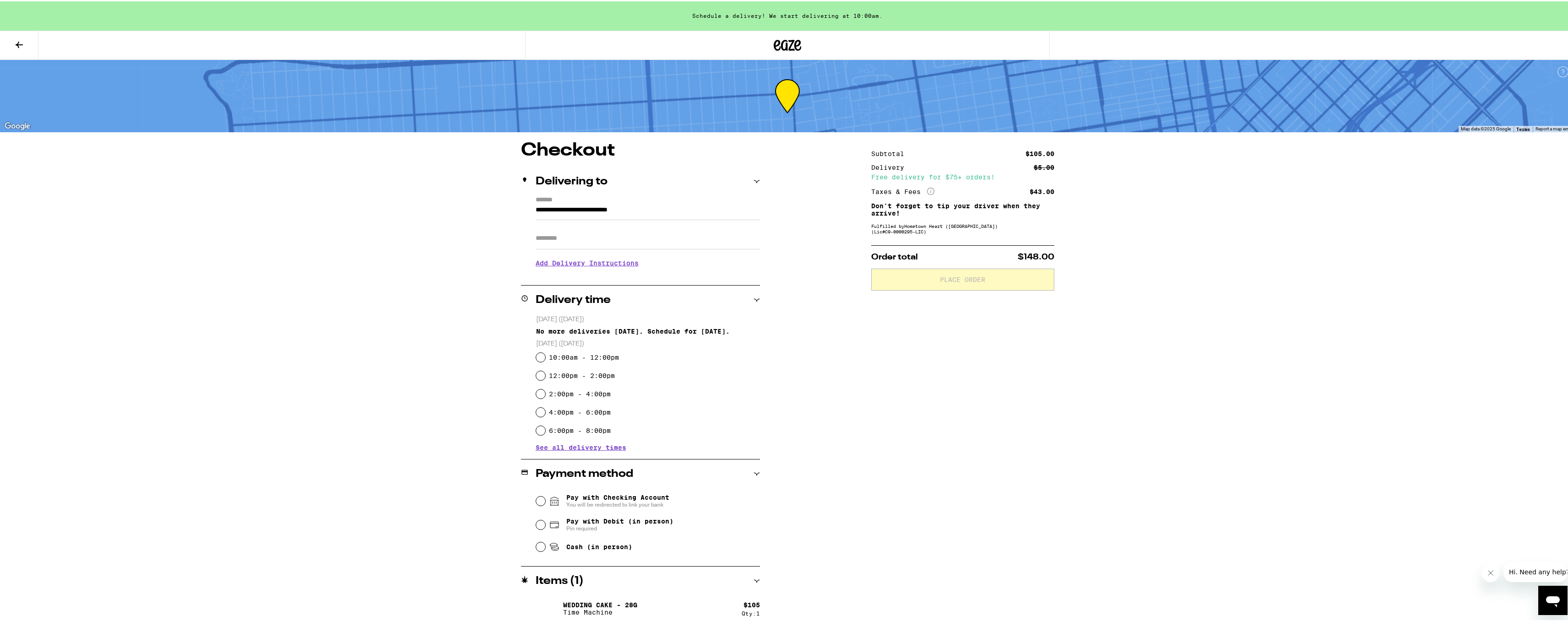
click at [785, 45] on icon at bounding box center [787, 43] width 28 height 17
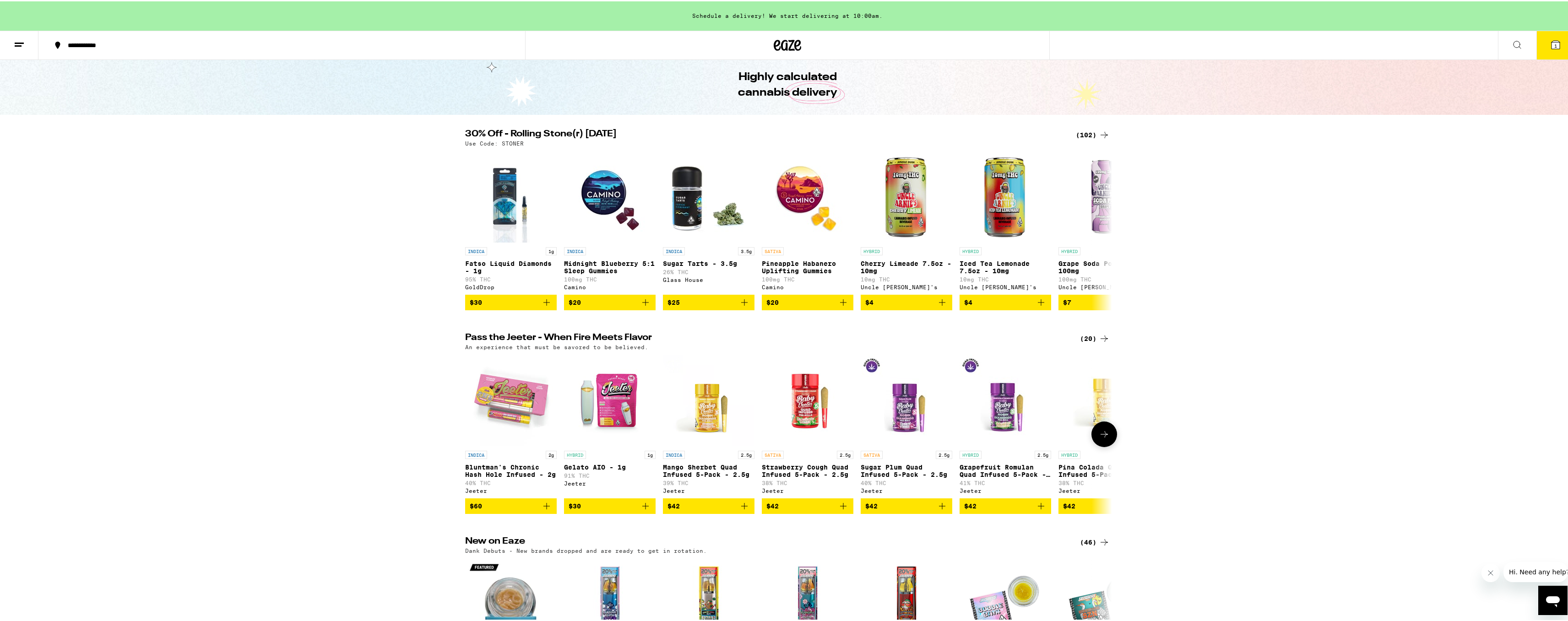
scroll to position [183, 0]
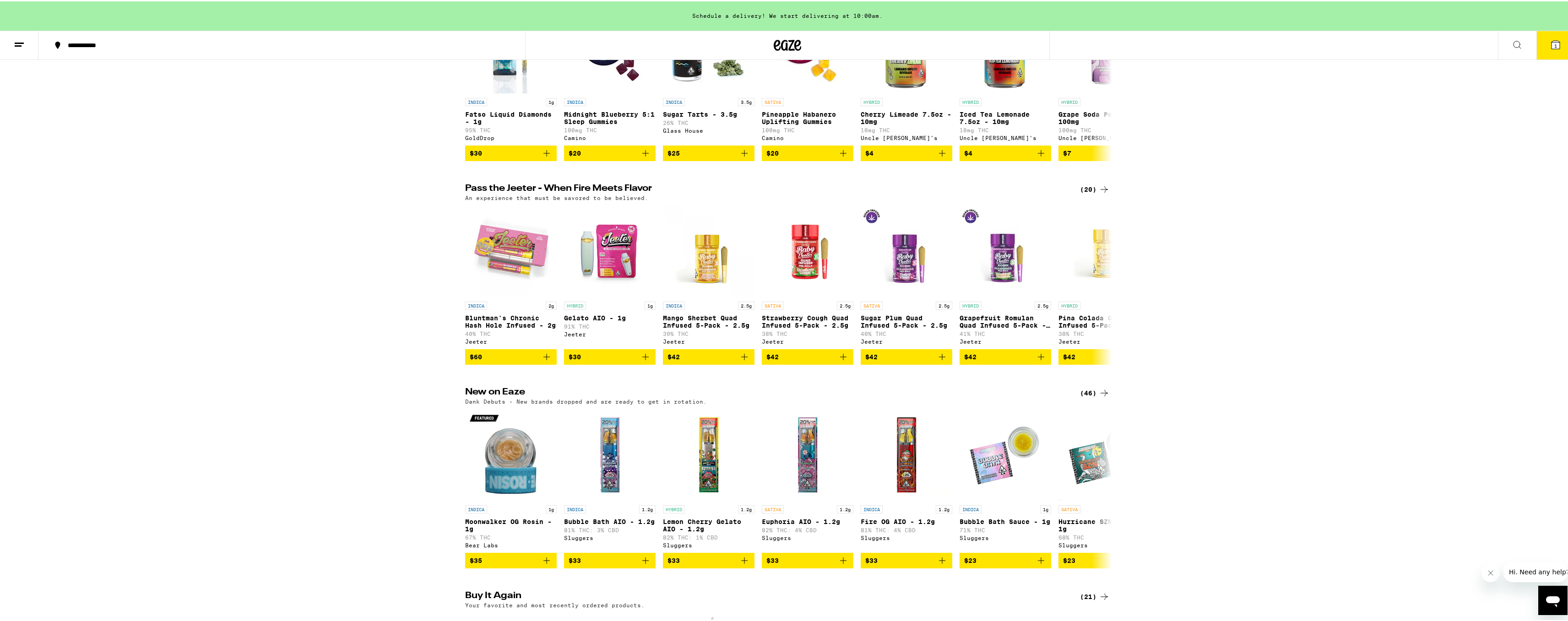
click at [1309, 221] on div "Pass the [PERSON_NAME] - When Fire Meets Flavor (20) An experience that must be…" at bounding box center [787, 273] width 1575 height 181
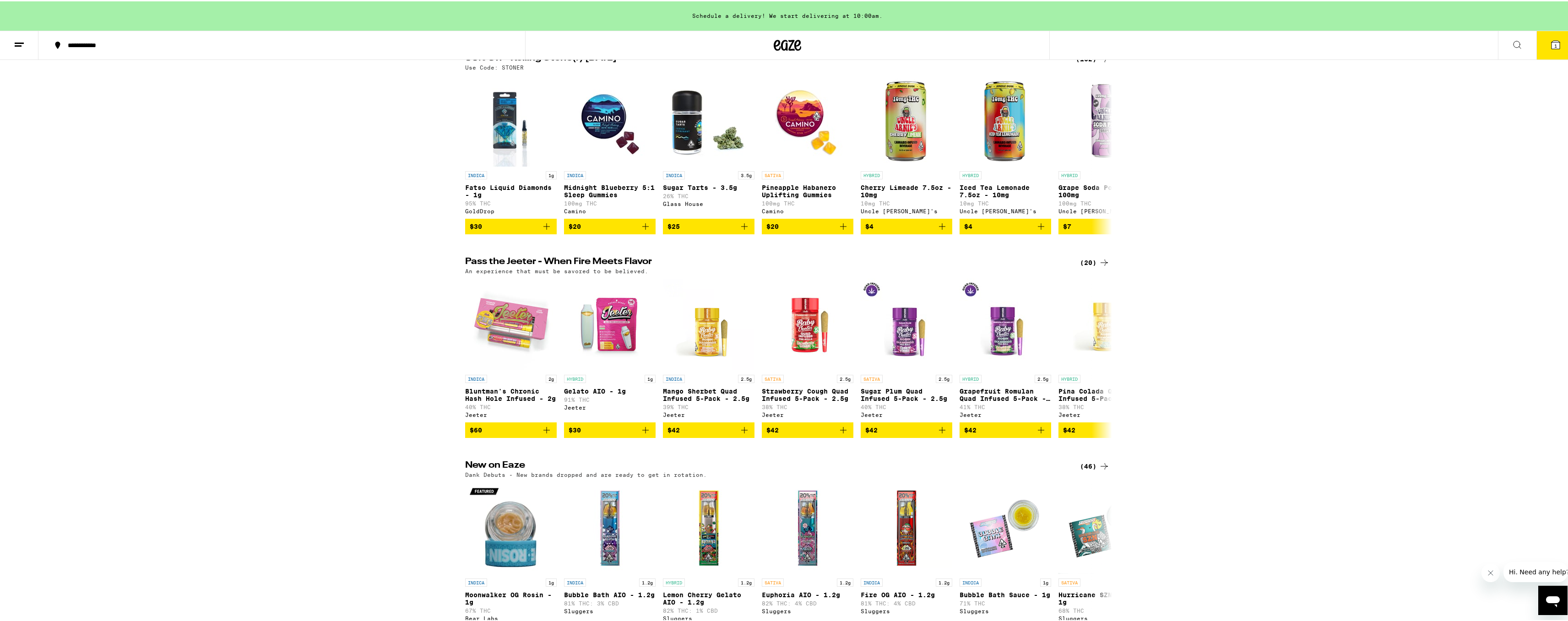
scroll to position [46, 0]
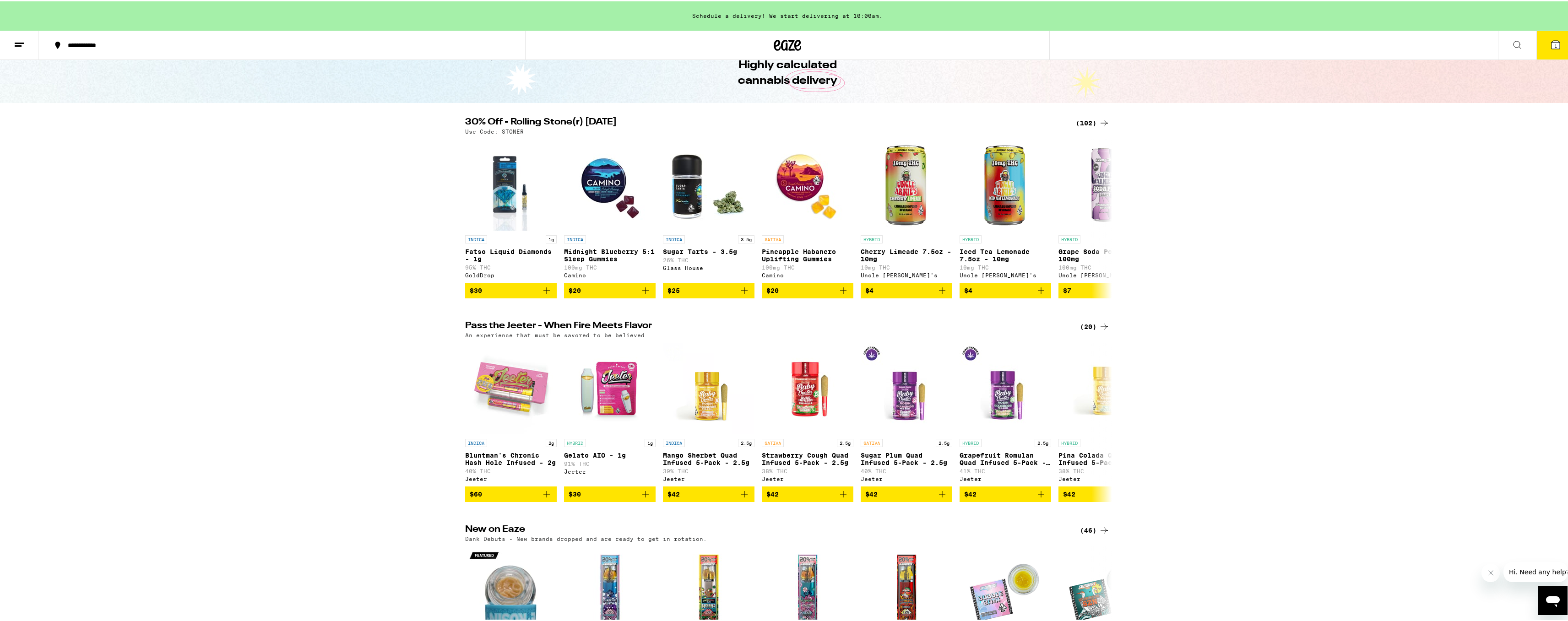
click at [1554, 45] on span "1" at bounding box center [1555, 44] width 2 height 6
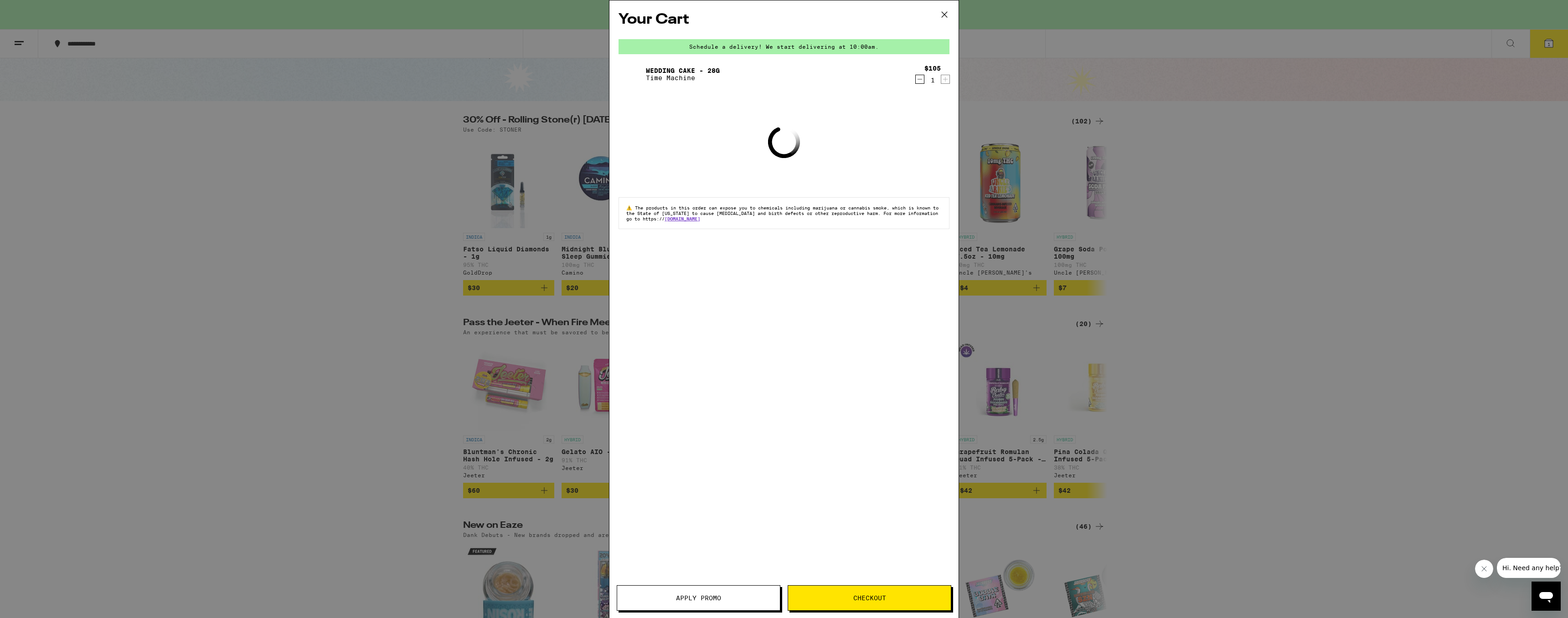
click at [1335, 227] on div "Your Cart Schedule a delivery! We start delivering at 10:00am. Wedding Cake - 2…" at bounding box center [784, 309] width 1568 height 618
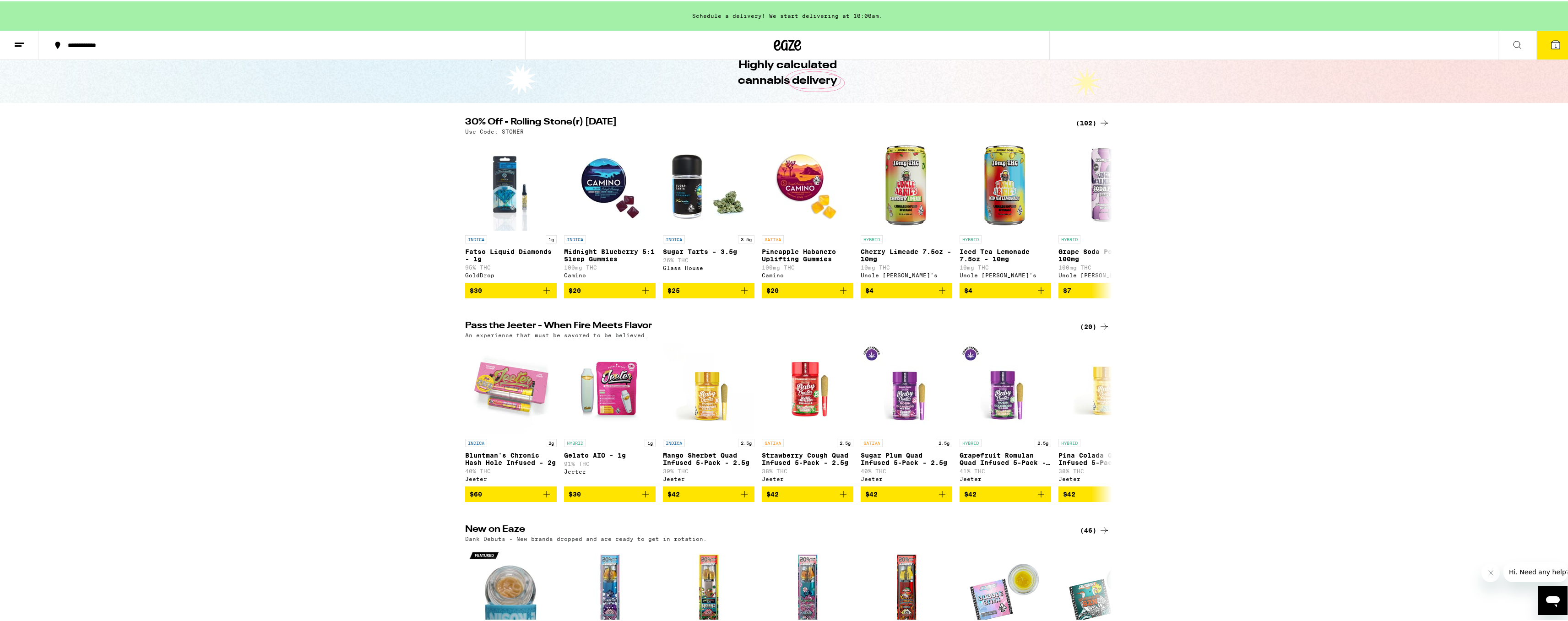
click at [776, 45] on icon at bounding box center [787, 43] width 28 height 17
